Goal: Find specific page/section: Find specific page/section

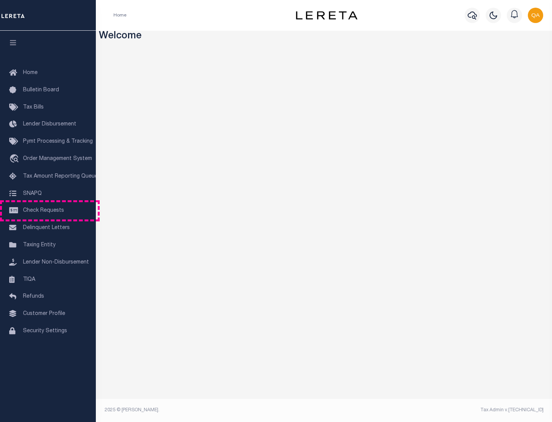
click at [48, 210] on span "Check Requests" at bounding box center [43, 210] width 41 height 5
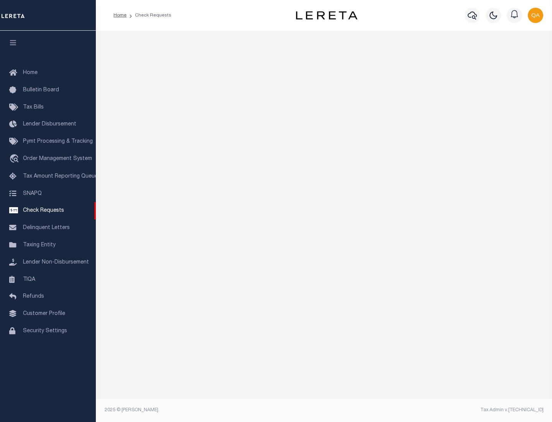
select select "50"
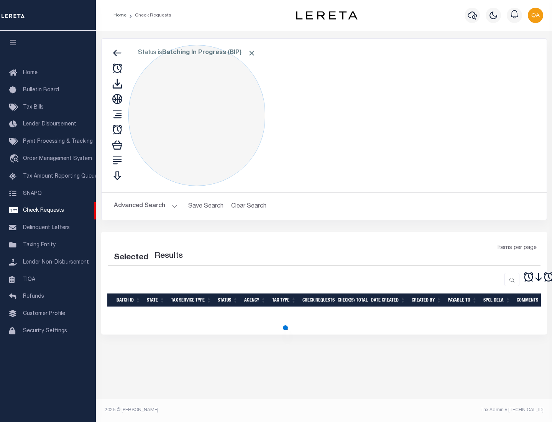
select select "50"
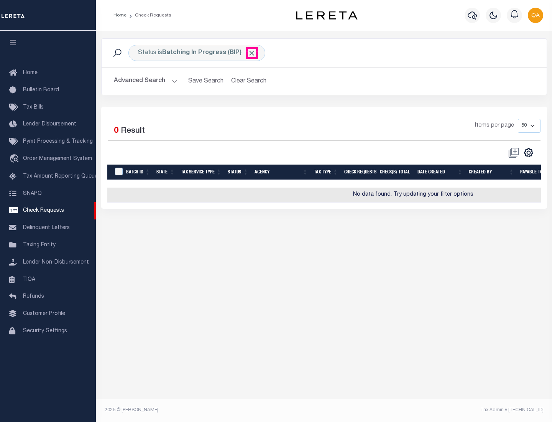
click at [252, 53] on span "Click to Remove" at bounding box center [252, 53] width 8 height 8
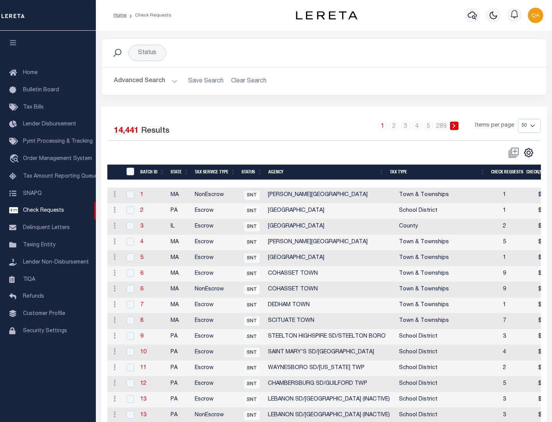
scroll to position [370, 0]
